Goal: Transaction & Acquisition: Purchase product/service

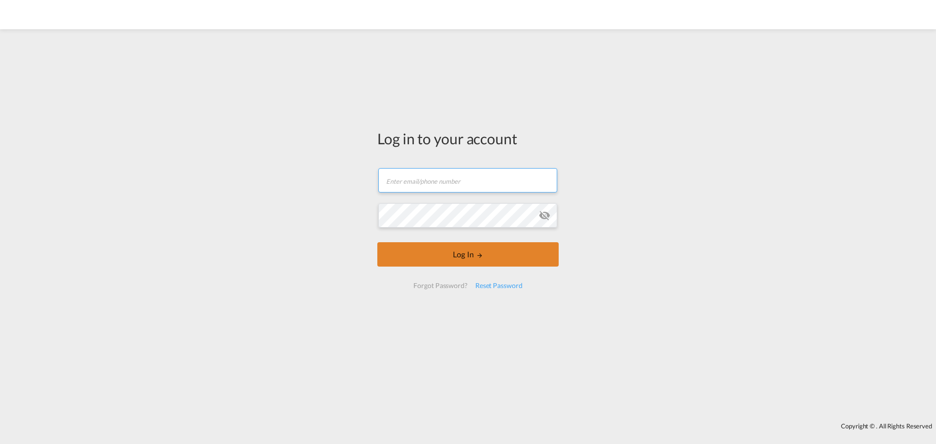
type input "[EMAIL_ADDRESS][DOMAIN_NAME]"
click at [388, 259] on button "Log In" at bounding box center [467, 254] width 181 height 24
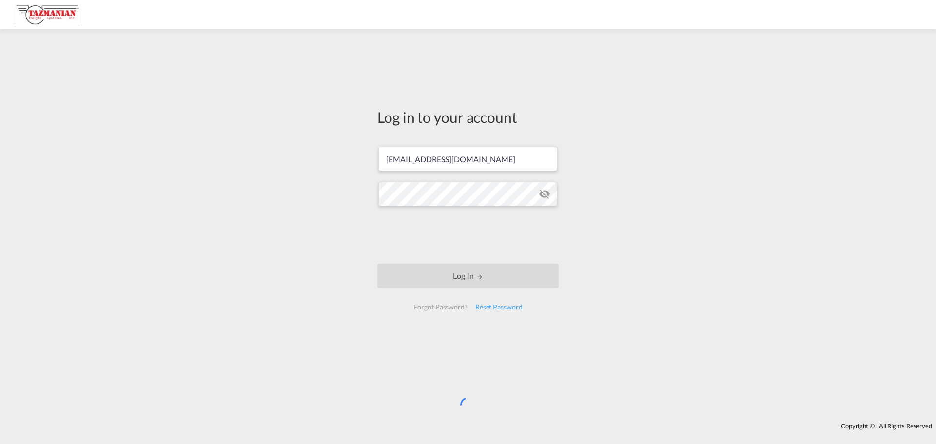
click at [337, 349] on div "Log in to your account [EMAIL_ADDRESS][DOMAIN_NAME] Log In Forgot Password? Res…" at bounding box center [468, 226] width 936 height 384
click at [281, 242] on div "Log in to your account [EMAIL_ADDRESS][DOMAIN_NAME] Log In Forgot Password? Res…" at bounding box center [468, 226] width 936 height 384
click at [345, 322] on div "Log in to your account intlops@tazmanian.com Log In Forgot Password? Reset Pass…" at bounding box center [468, 226] width 936 height 384
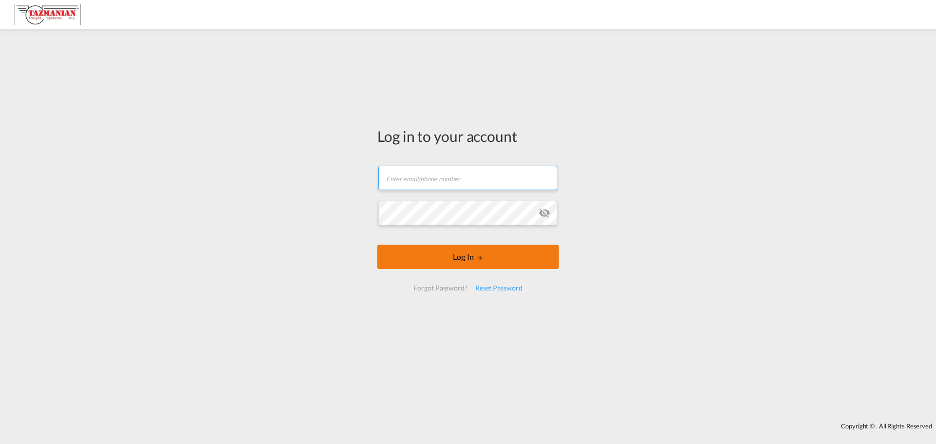
type input "[EMAIL_ADDRESS][DOMAIN_NAME]"
click at [442, 256] on form "[EMAIL_ADDRESS][DOMAIN_NAME] Email field is required Password field is required…" at bounding box center [467, 228] width 181 height 145
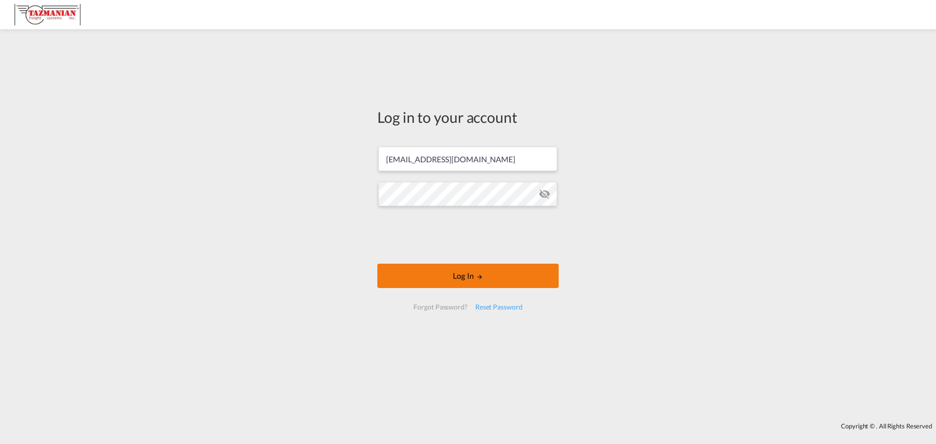
click at [407, 273] on button "Log In" at bounding box center [467, 276] width 181 height 24
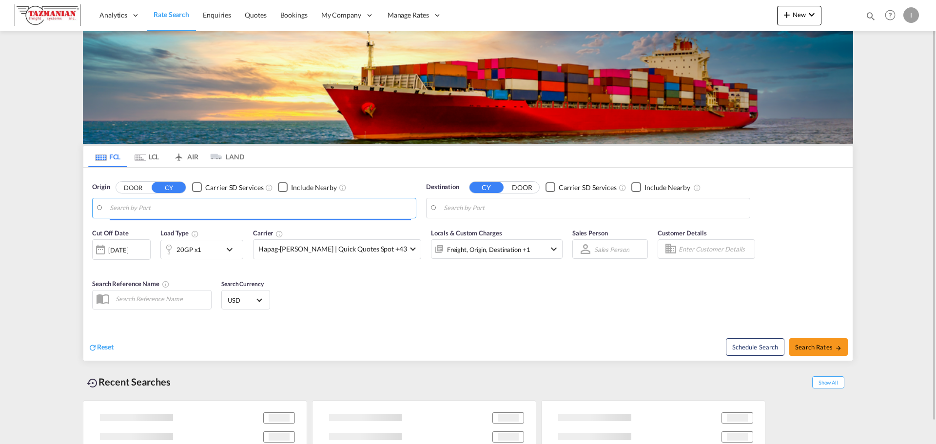
click at [177, 211] on input "Search by Port" at bounding box center [260, 208] width 301 height 15
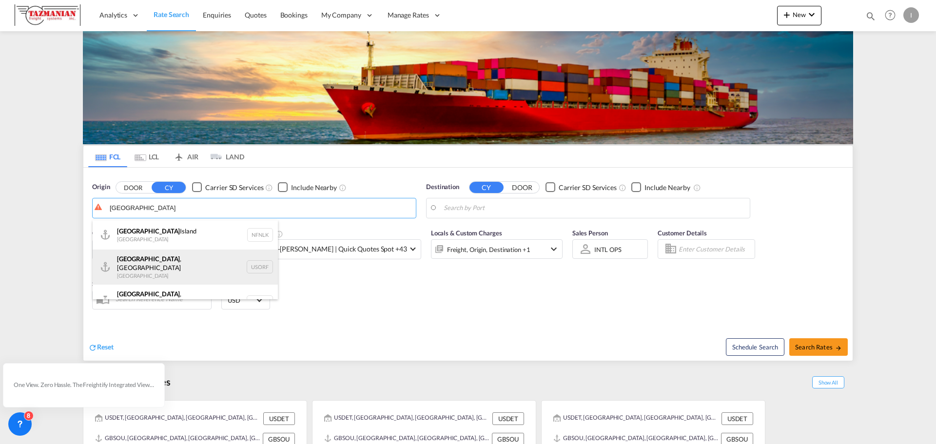
click at [168, 264] on div "[GEOGRAPHIC_DATA] , [GEOGRAPHIC_DATA] [GEOGRAPHIC_DATA] USORF" at bounding box center [185, 267] width 185 height 35
type input "[GEOGRAPHIC_DATA], [GEOGRAPHIC_DATA], [GEOGRAPHIC_DATA]"
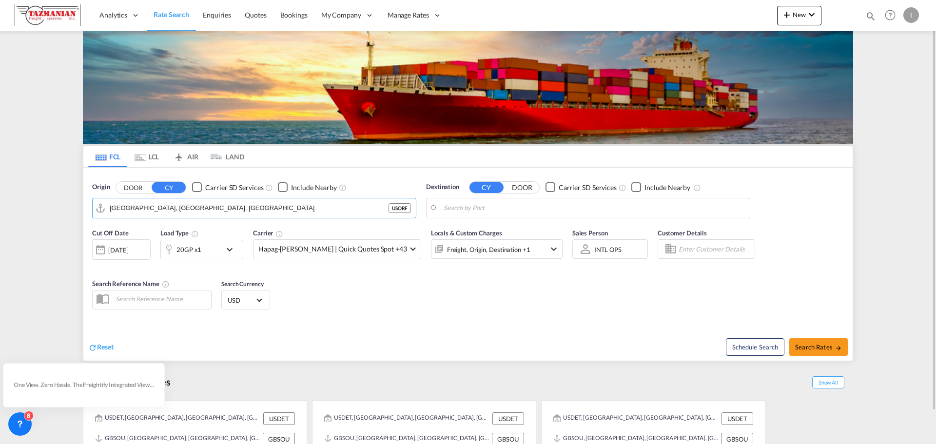
click at [281, 189] on div "Checkbox No Ink" at bounding box center [283, 187] width 10 height 10
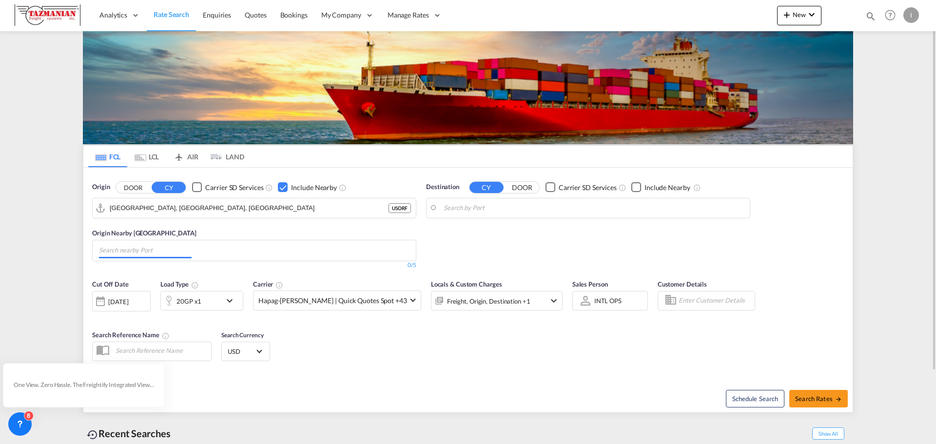
click at [196, 249] on md-chips at bounding box center [254, 250] width 323 height 20
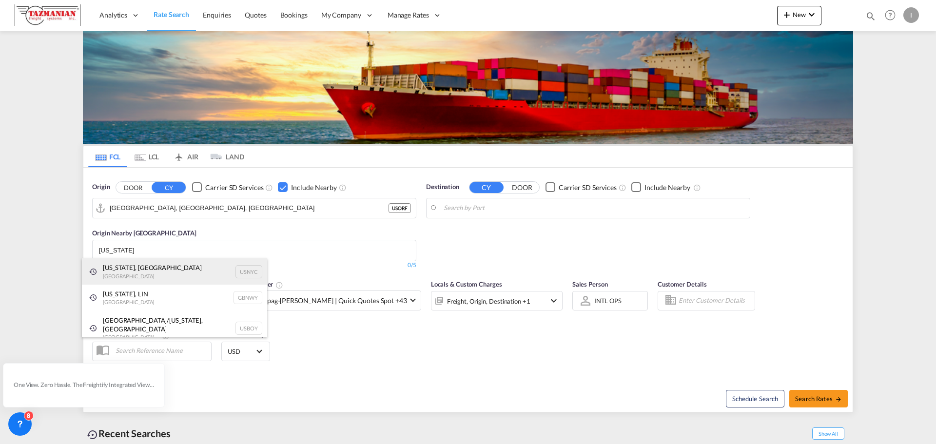
type input "[US_STATE]"
click at [141, 271] on div "[US_STATE], [GEOGRAPHIC_DATA] [GEOGRAPHIC_DATA] USNYC" at bounding box center [174, 271] width 185 height 26
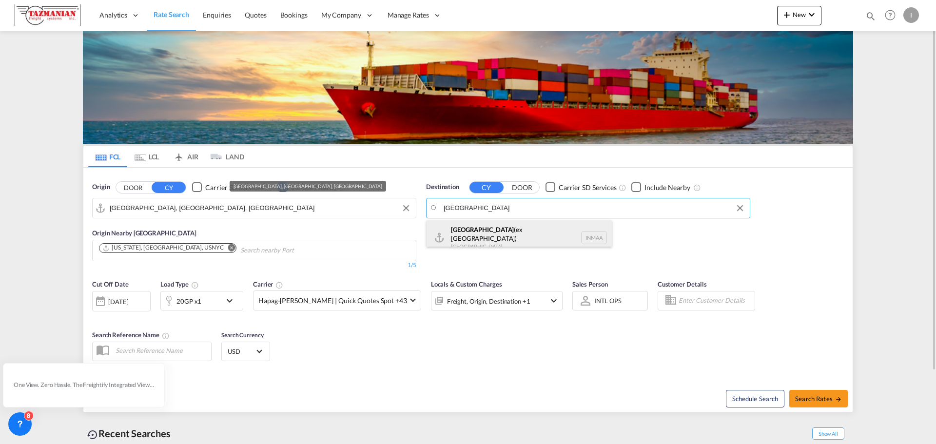
click at [454, 234] on div "[GEOGRAPHIC_DATA] (ex [GEOGRAPHIC_DATA]) [GEOGRAPHIC_DATA] [GEOGRAPHIC_DATA]" at bounding box center [519, 237] width 185 height 35
type input "[GEOGRAPHIC_DATA] (ex [GEOGRAPHIC_DATA]), INMAA"
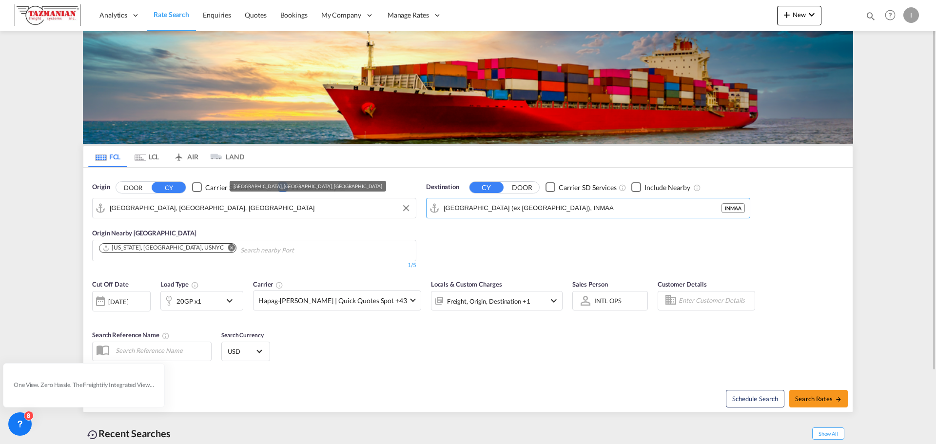
click at [639, 189] on div "Checkbox No Ink" at bounding box center [636, 187] width 10 height 10
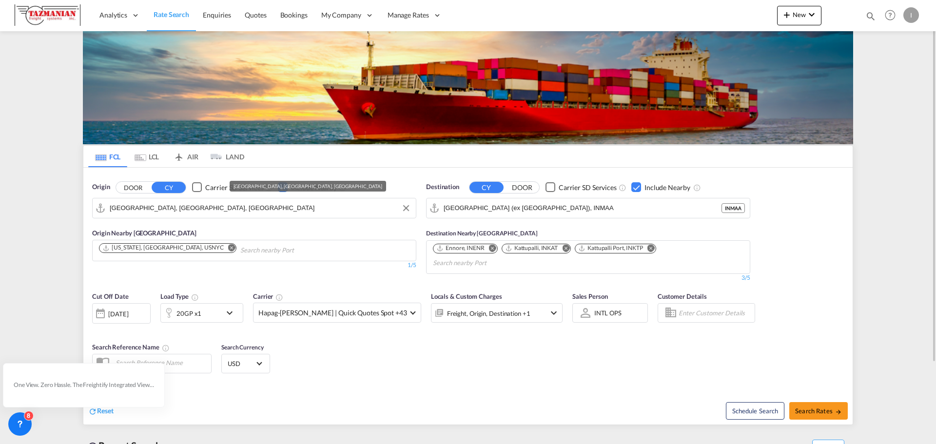
click at [636, 188] on div "Checkbox No Ink" at bounding box center [636, 187] width 10 height 10
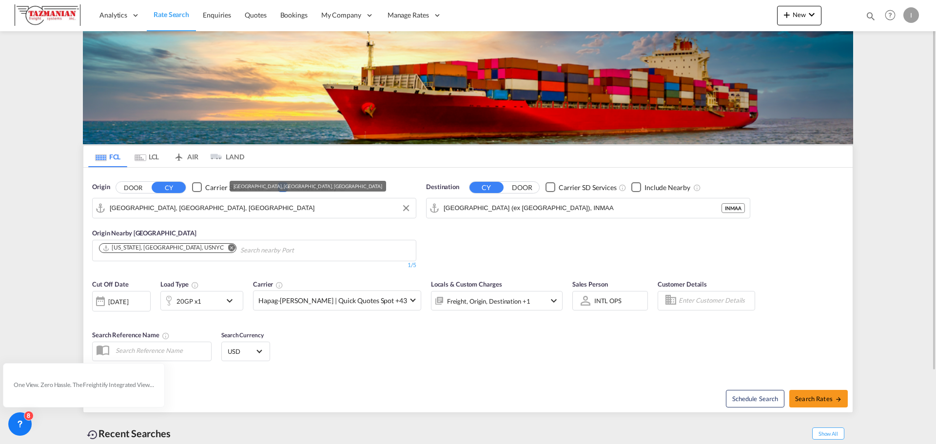
click at [500, 252] on div "Destination CY DOOR Carrier SD Services Include Nearby [GEOGRAPHIC_DATA] (ex [G…" at bounding box center [588, 225] width 334 height 97
click at [334, 356] on div "Cut Off Date [DATE] [DATE] Load Type 20GP x1 Carrier Hapag-[PERSON_NAME] | Quic…" at bounding box center [467, 322] width 769 height 95
click at [361, 366] on div "Cut Off Date [DATE] [DATE] Load Type 20GP x1 Carrier Hapag-[PERSON_NAME] | Quic…" at bounding box center [467, 322] width 769 height 95
click at [360, 358] on div "Cut Off Date [DATE] [DATE] Load Type 20GP x1 Carrier Hapag-[PERSON_NAME] | Quic…" at bounding box center [467, 322] width 769 height 95
click at [326, 299] on span "Hapag-[PERSON_NAME] | Quick Quotes Spot +43" at bounding box center [332, 301] width 149 height 10
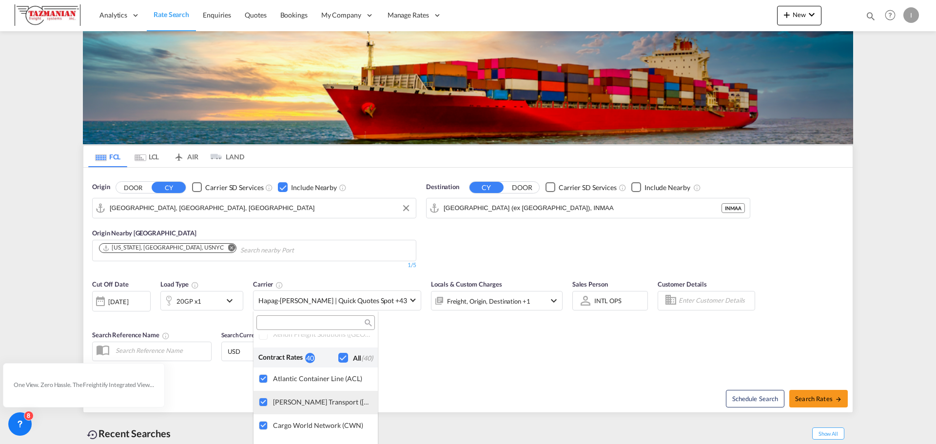
scroll to position [634, 0]
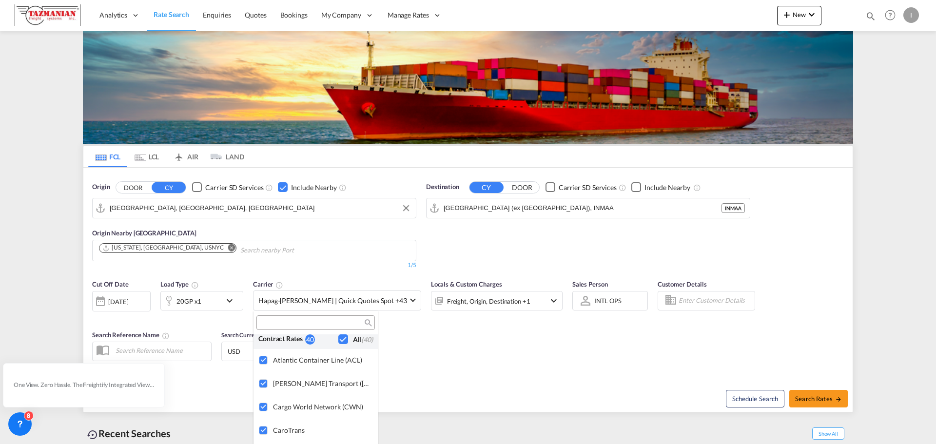
click at [470, 365] on md-backdrop at bounding box center [468, 222] width 936 height 444
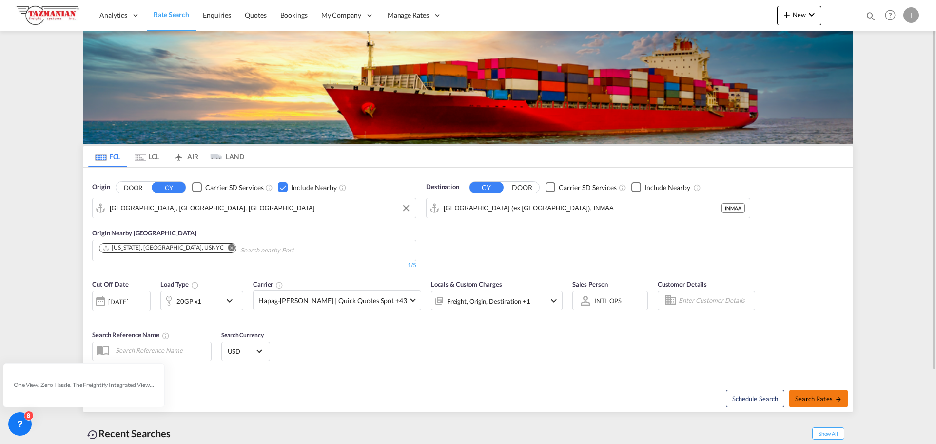
click at [806, 396] on span "Search Rates" at bounding box center [818, 399] width 47 height 8
type input "USORF to INMAA / [DATE]"
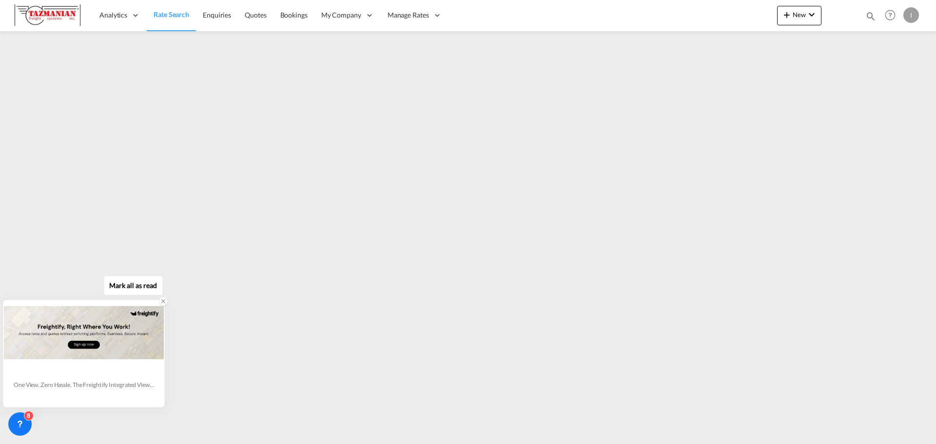
click at [163, 301] on icon at bounding box center [163, 301] width 7 height 7
